Goal: Navigation & Orientation: Find specific page/section

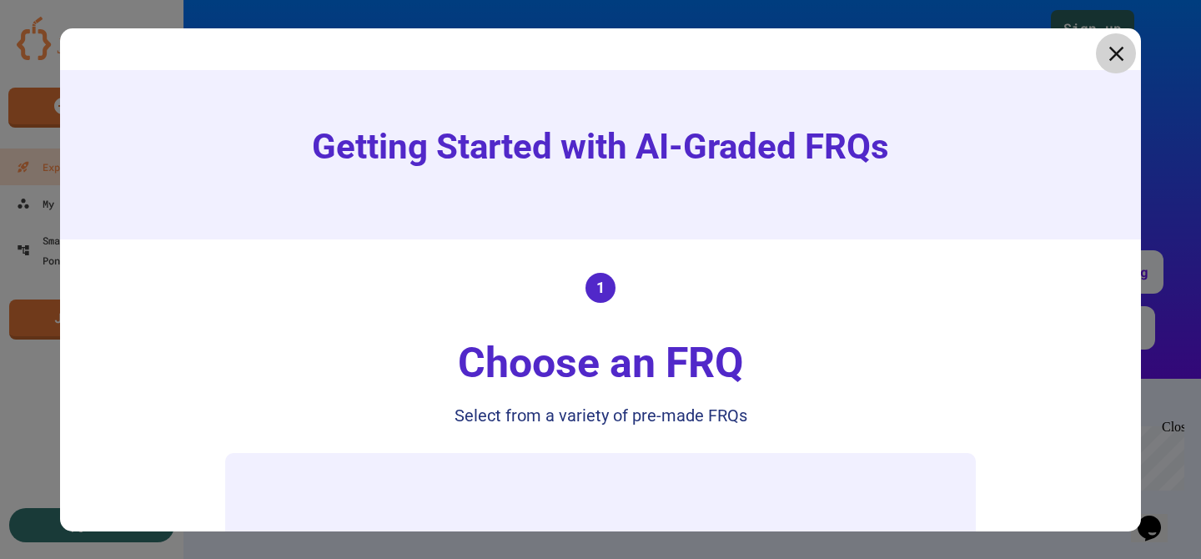
click at [1108, 53] on icon at bounding box center [1115, 53] width 25 height 25
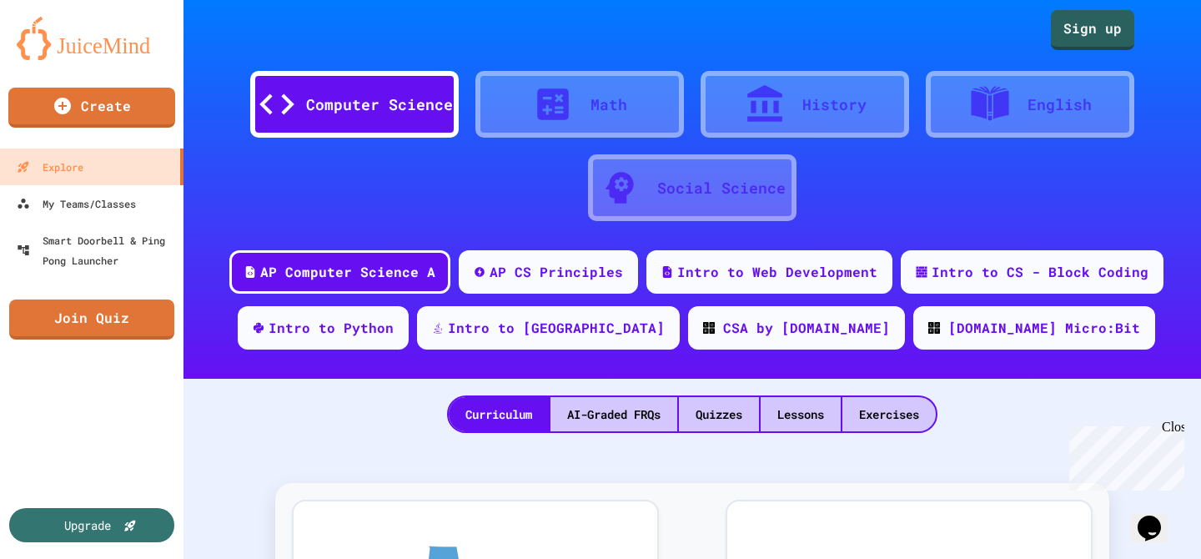
click at [806, 84] on div "History" at bounding box center [804, 104] width 208 height 67
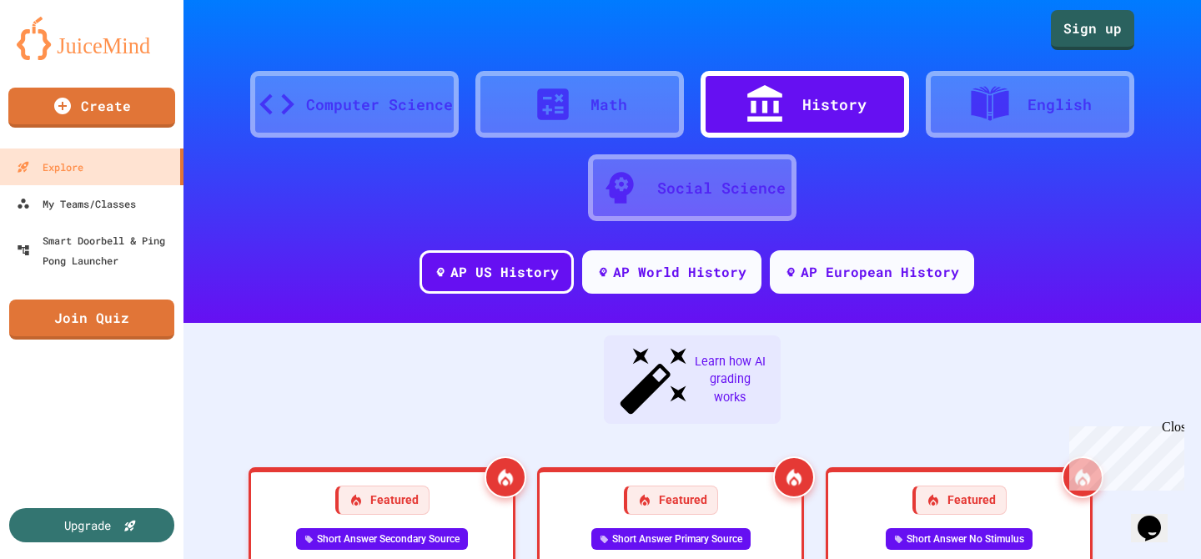
click at [690, 184] on div "Social Science" at bounding box center [721, 188] width 128 height 23
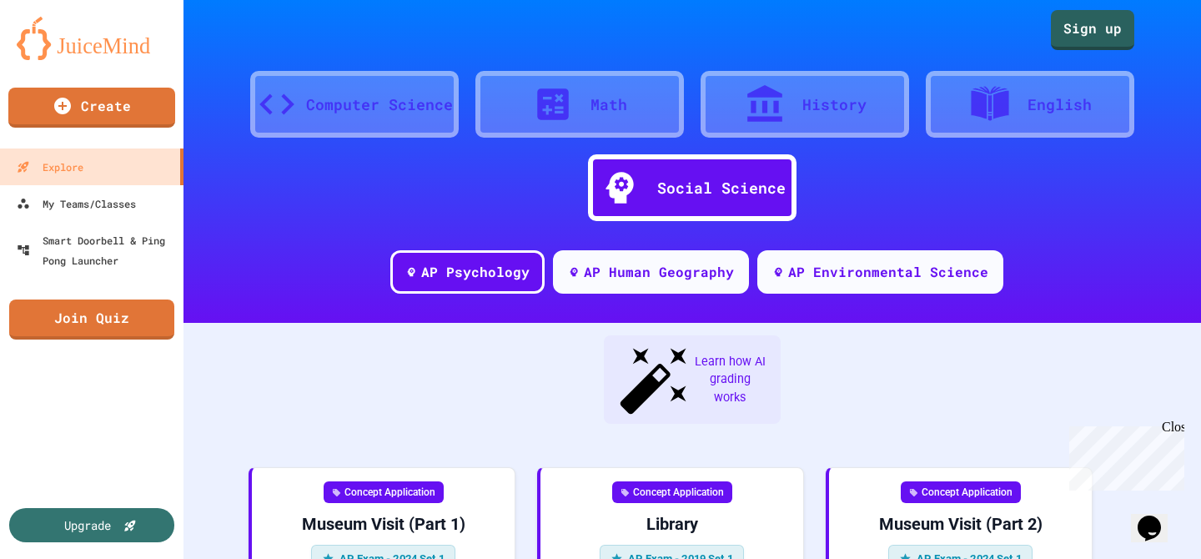
click at [814, 114] on div "History" at bounding box center [834, 104] width 64 height 23
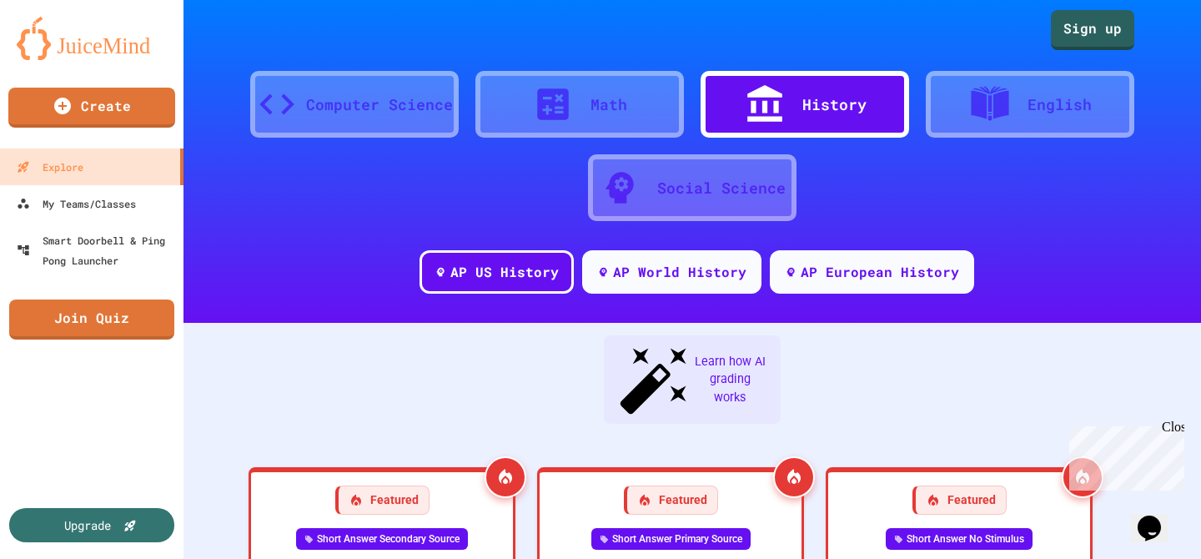
click at [1022, 91] on div at bounding box center [998, 104] width 58 height 42
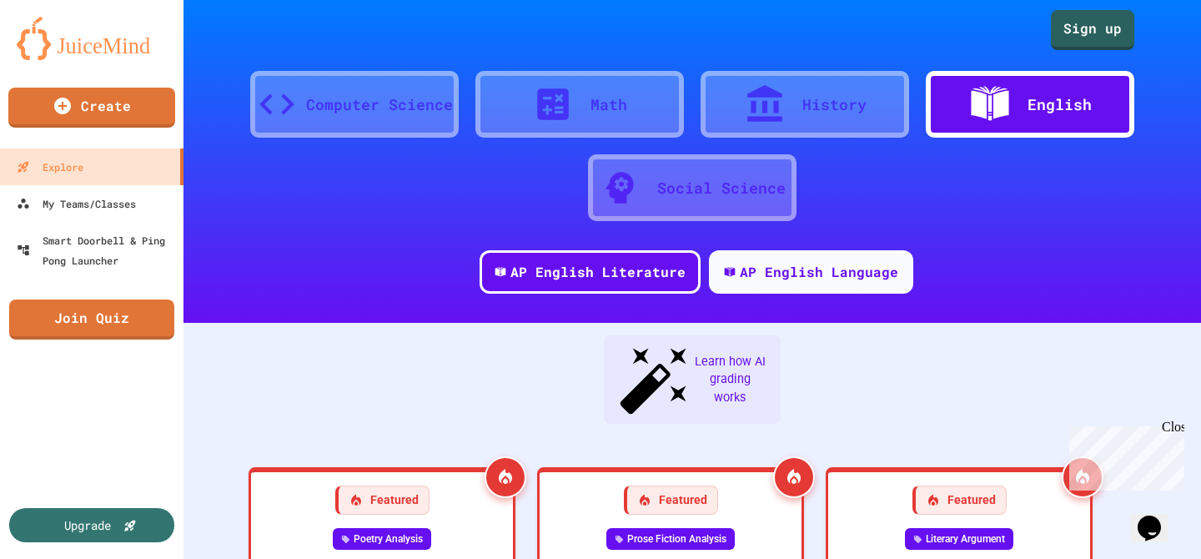
click at [601, 136] on div "Math" at bounding box center [579, 104] width 208 height 67
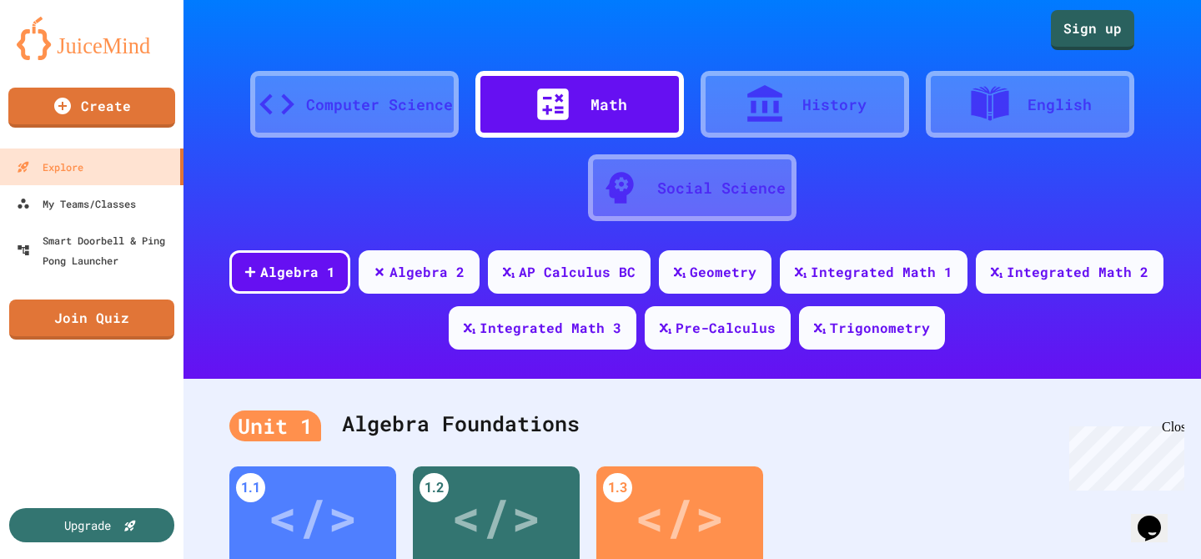
click at [348, 113] on div "Computer Science" at bounding box center [379, 104] width 147 height 23
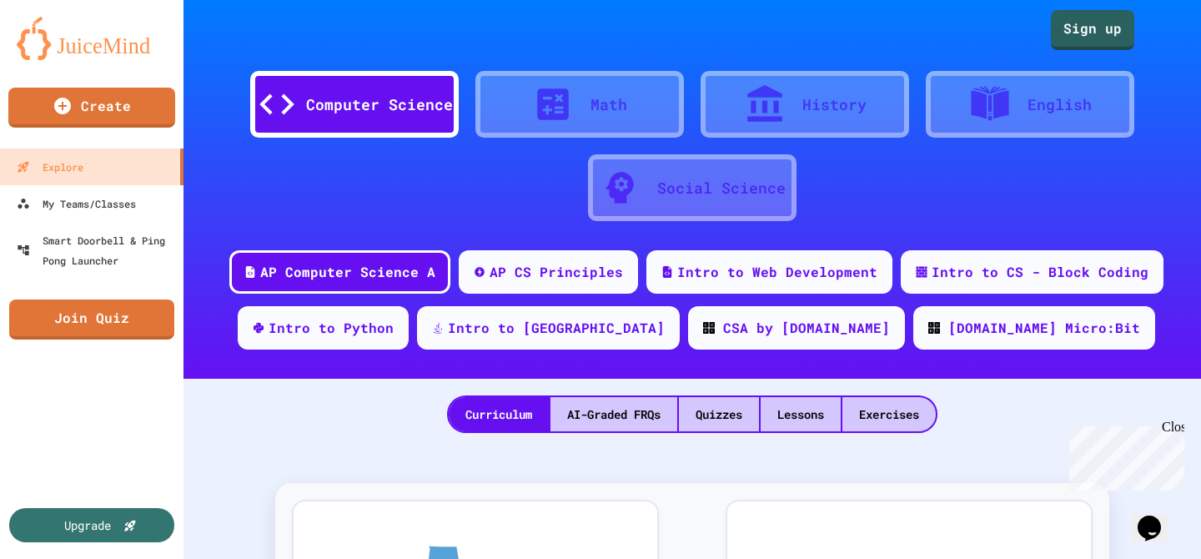
click at [796, 107] on div at bounding box center [773, 104] width 58 height 42
